Goal: Check status

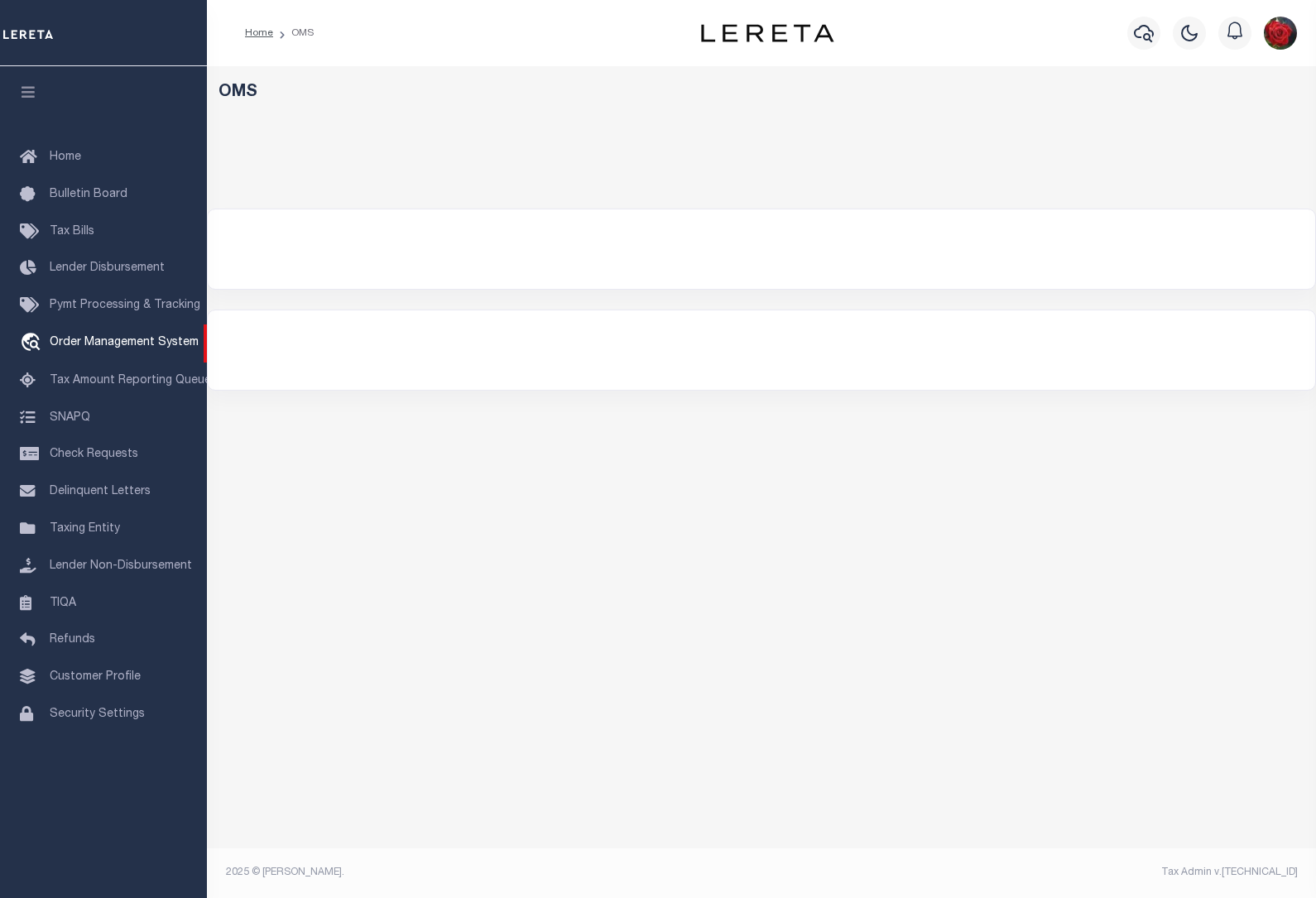
select select "200"
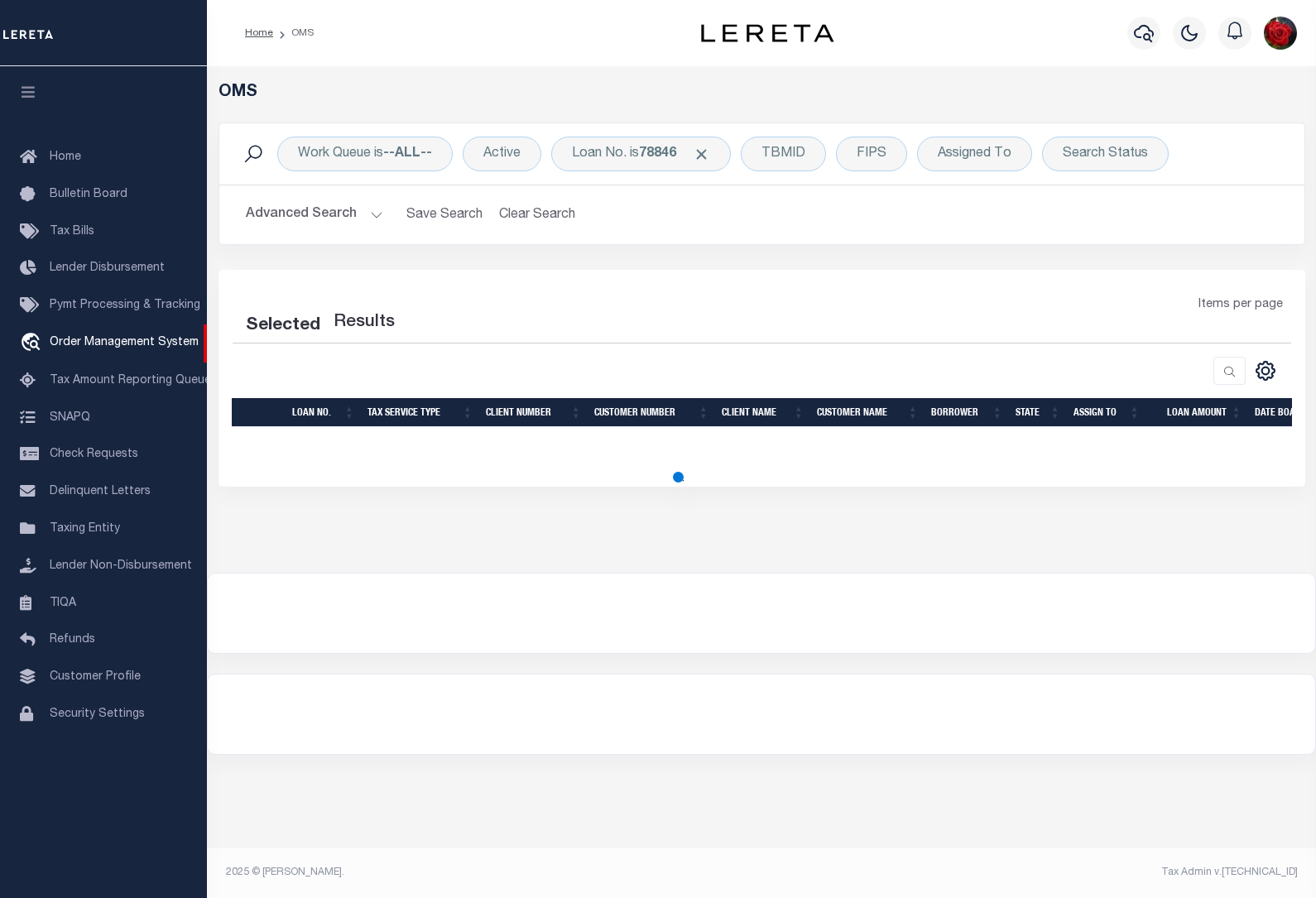
select select "200"
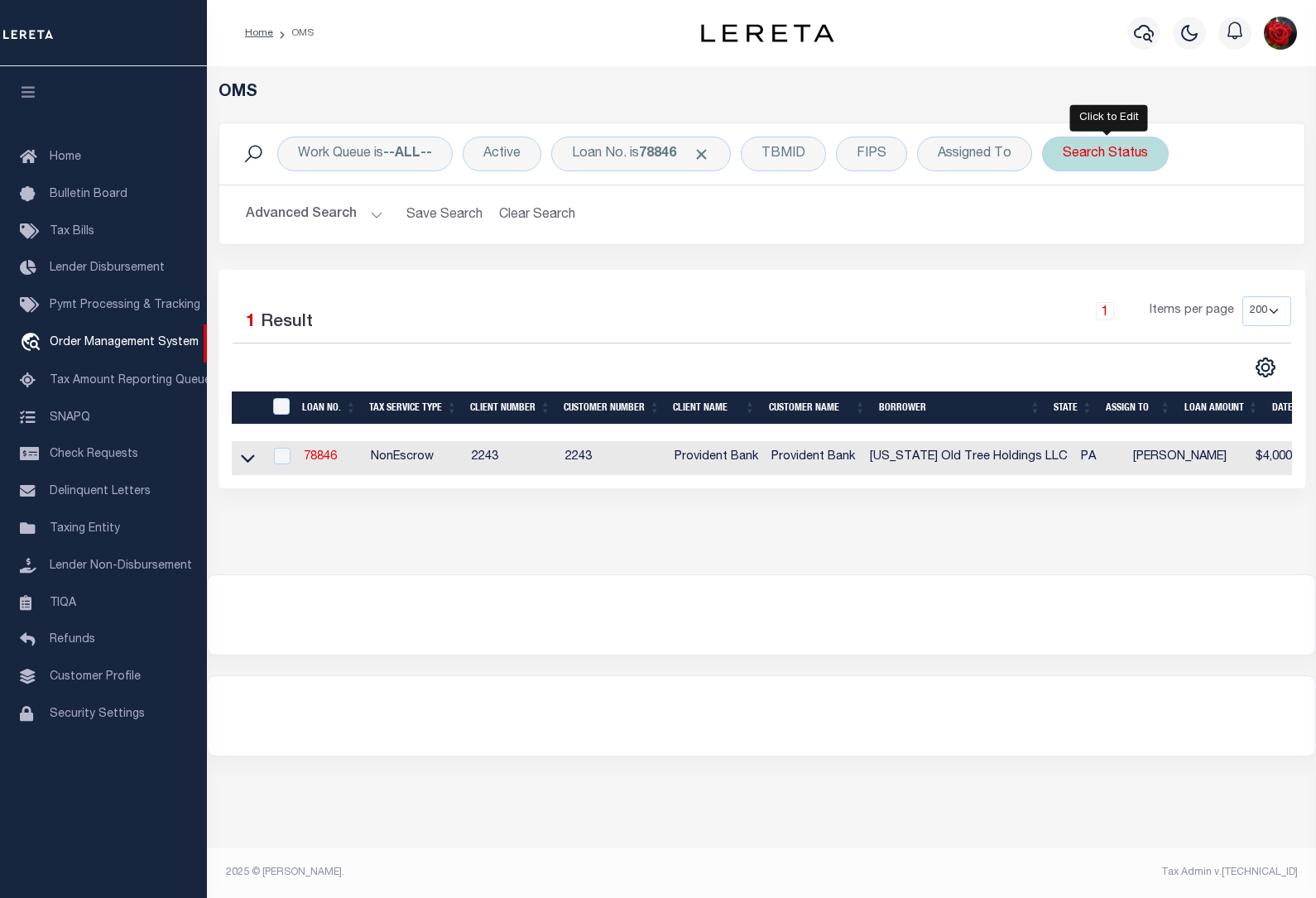
click at [1099, 163] on div "Search Status" at bounding box center [1106, 154] width 127 height 35
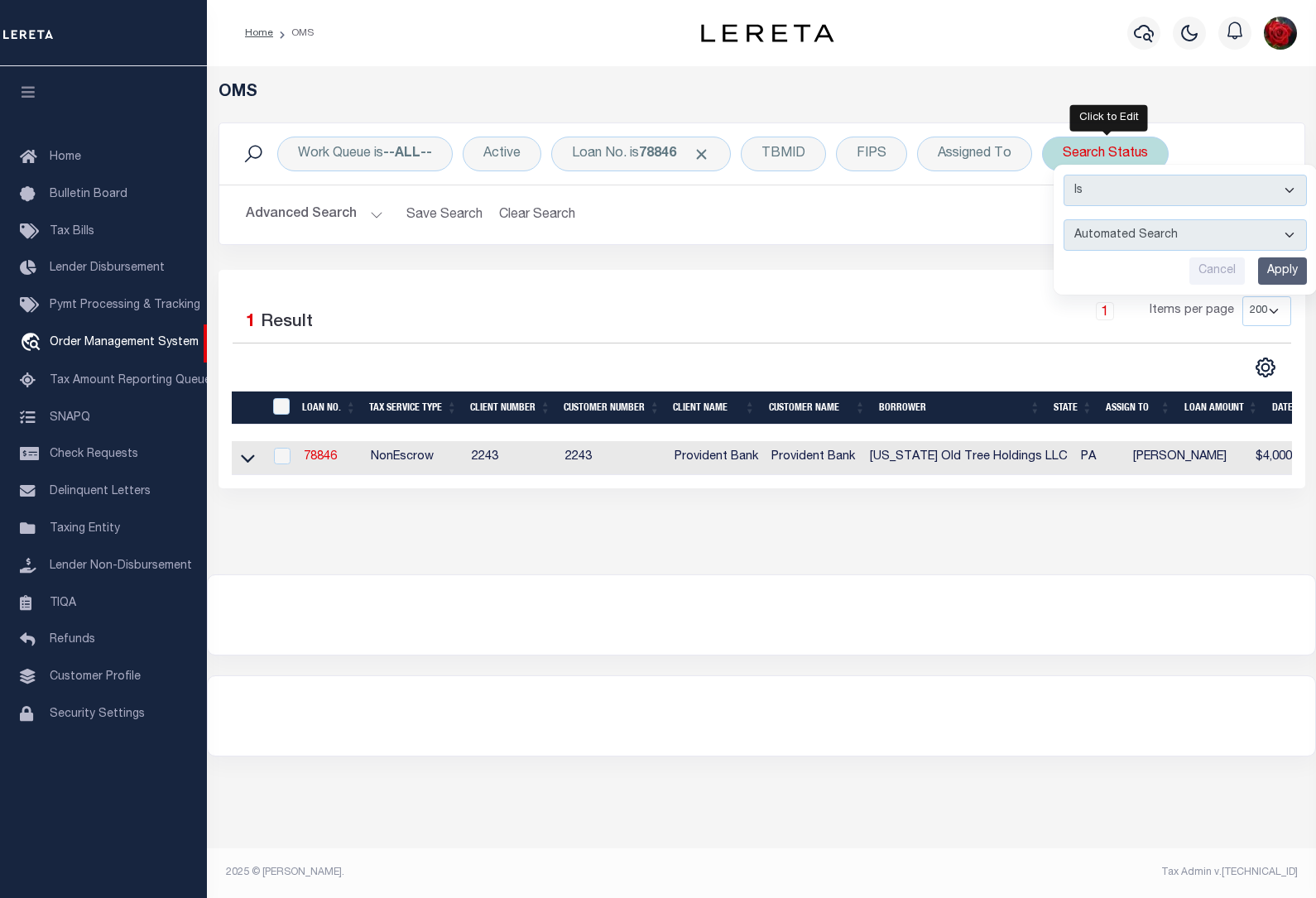
click at [1299, 236] on select "Automated Search Bad Parcel Complete Duplicate Parcel High Dollar Reporting In …" at bounding box center [1185, 235] width 244 height 31
select select "BP"
click at [1067, 221] on select "Automated Search Bad Parcel Complete Duplicate Parcel High Dollar Reporting In …" at bounding box center [1185, 235] width 244 height 31
click at [1288, 269] on input "Apply" at bounding box center [1282, 271] width 49 height 28
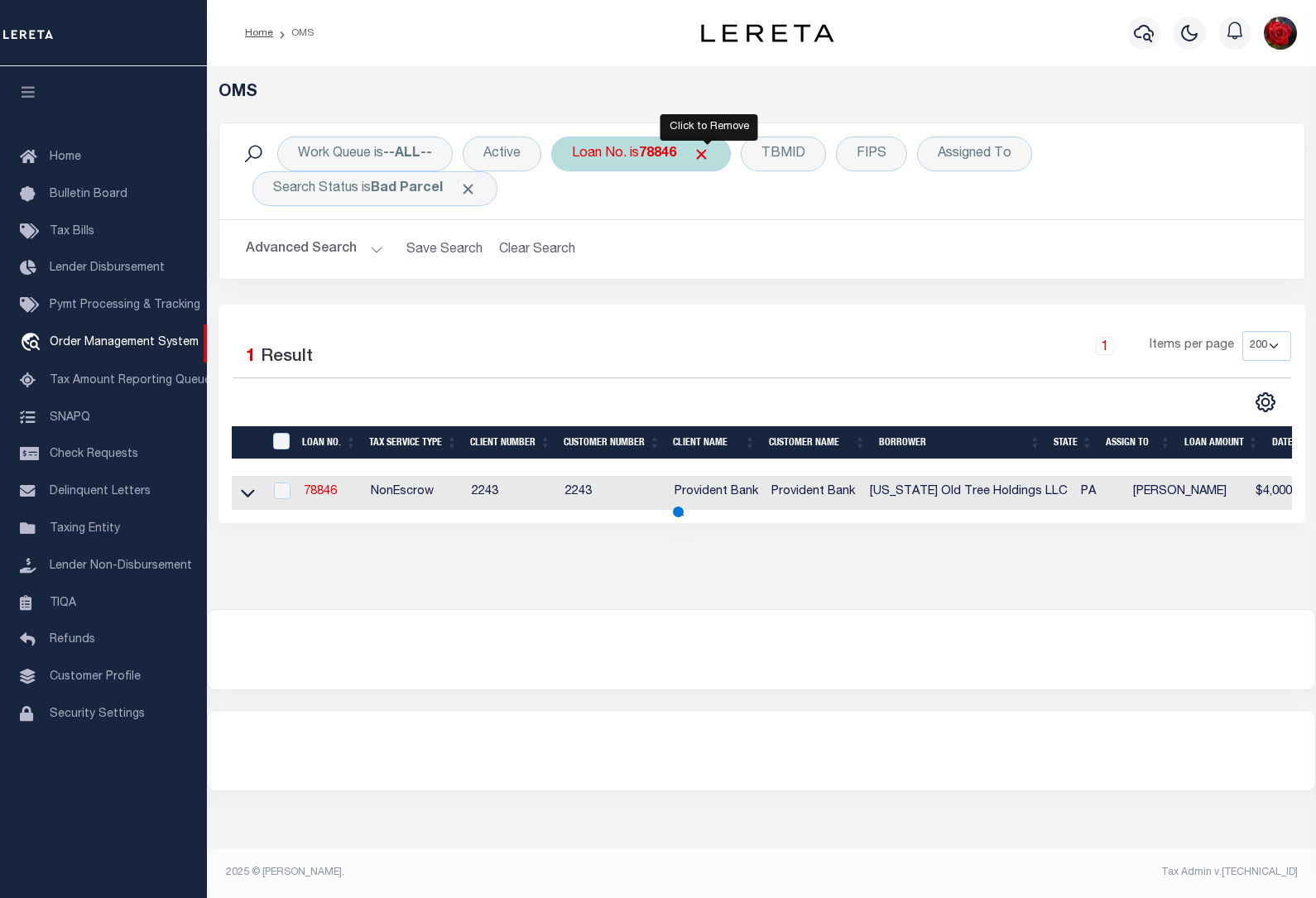
click at [710, 157] on span "Click to Remove" at bounding box center [701, 153] width 17 height 17
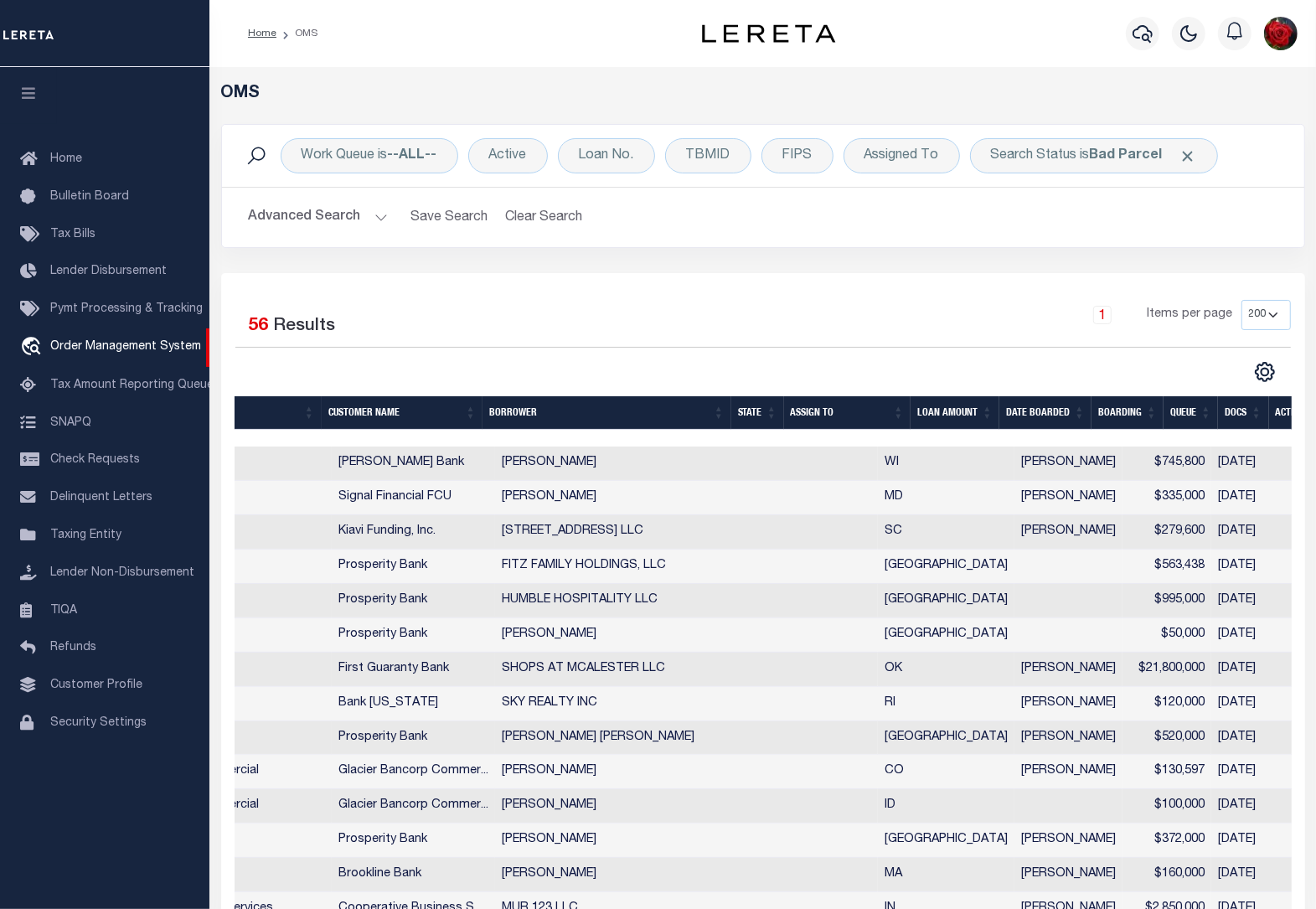
click at [767, 412] on th "State" at bounding box center [757, 413] width 53 height 34
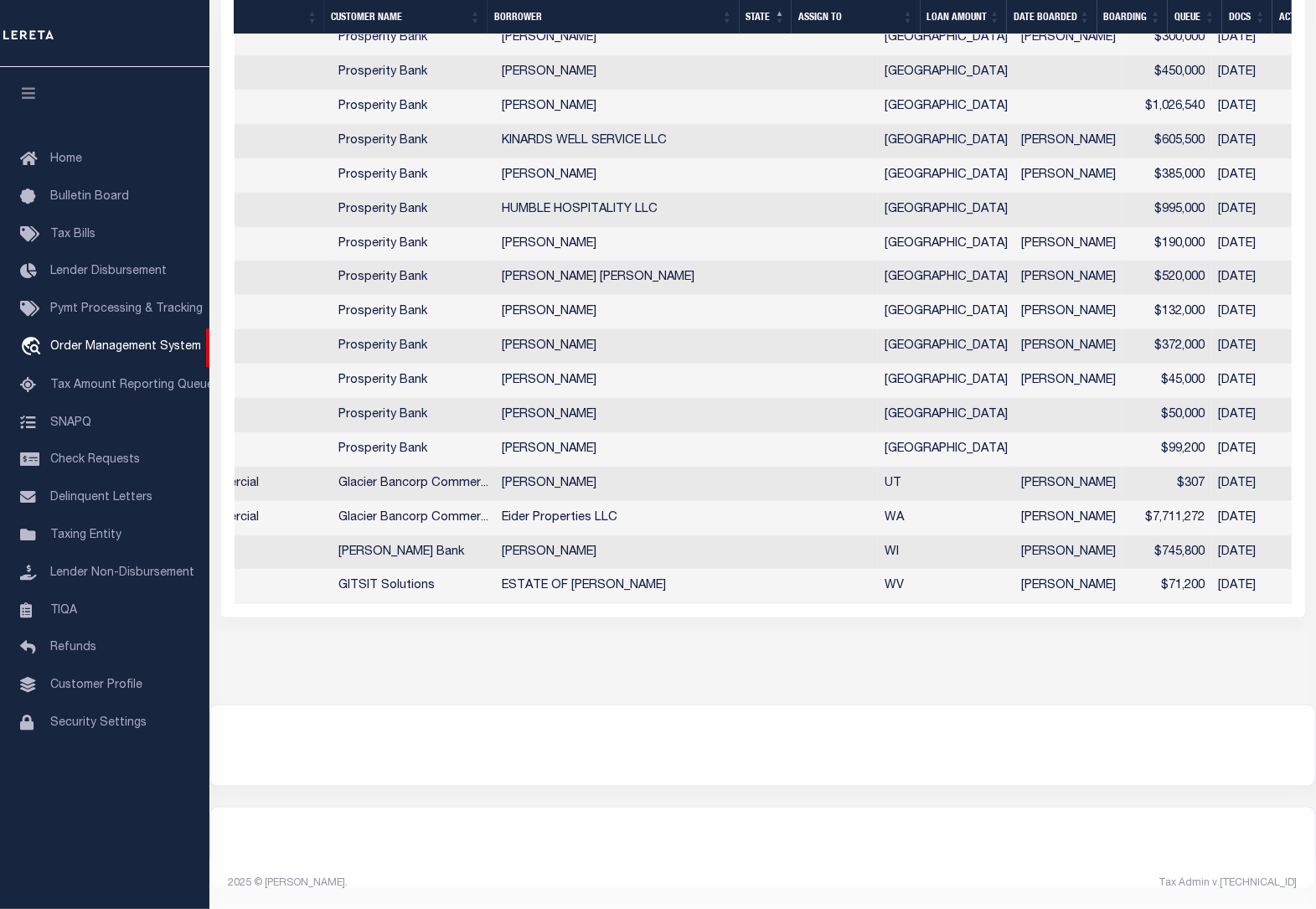
scroll to position [0, 582]
